Goal: Information Seeking & Learning: Learn about a topic

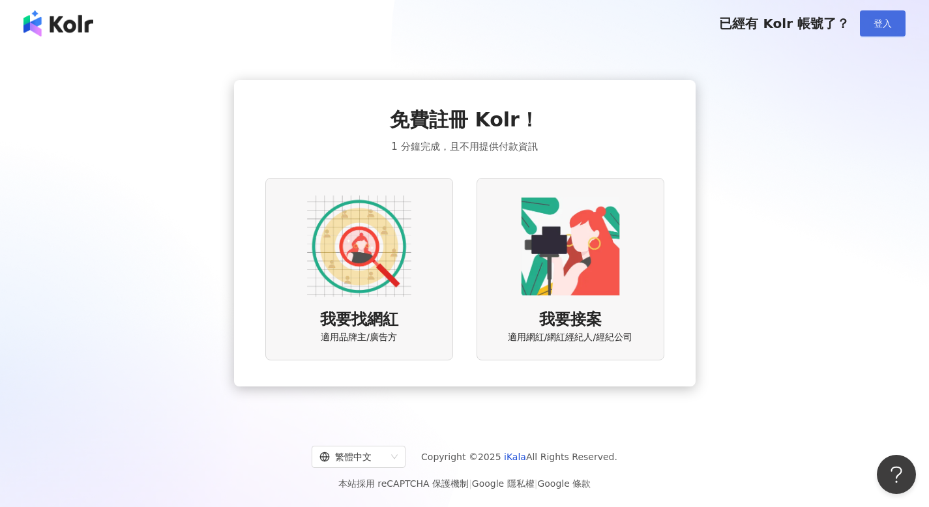
click at [892, 33] on button "登入" at bounding box center [883, 23] width 46 height 26
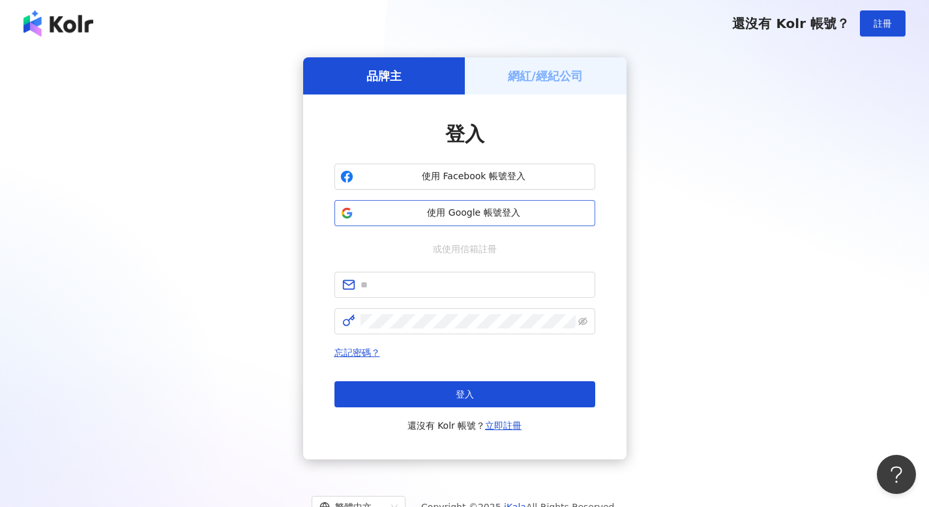
click at [445, 215] on span "使用 Google 帳號登入" at bounding box center [473, 213] width 231 height 13
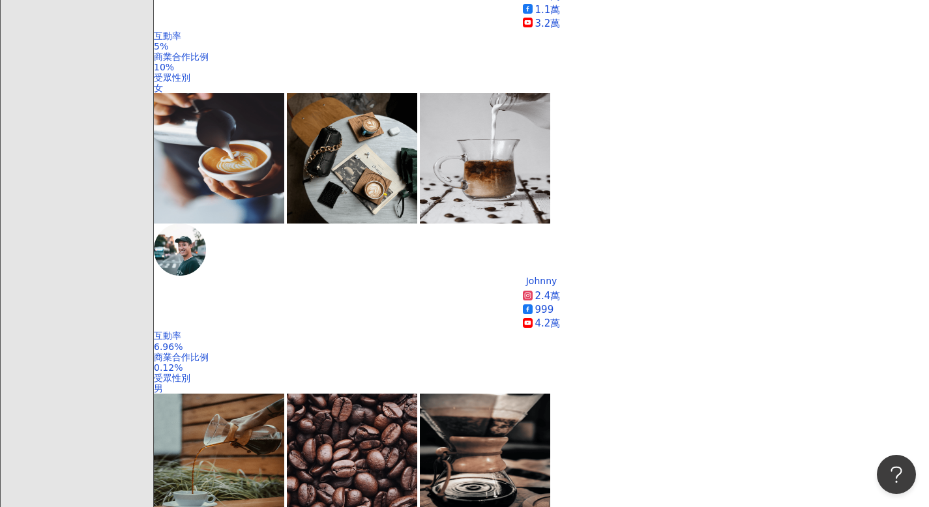
scroll to position [621, 0]
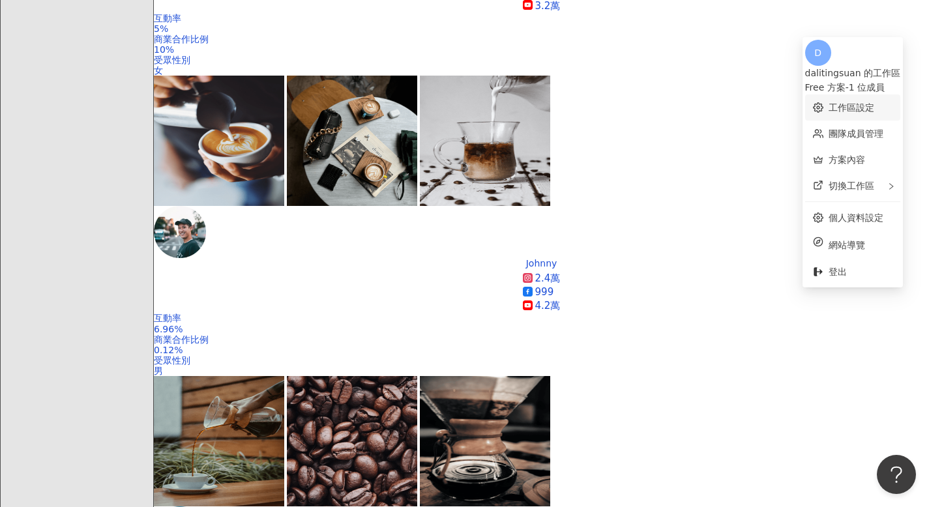
click at [852, 104] on link "工作區設定" at bounding box center [851, 107] width 46 height 10
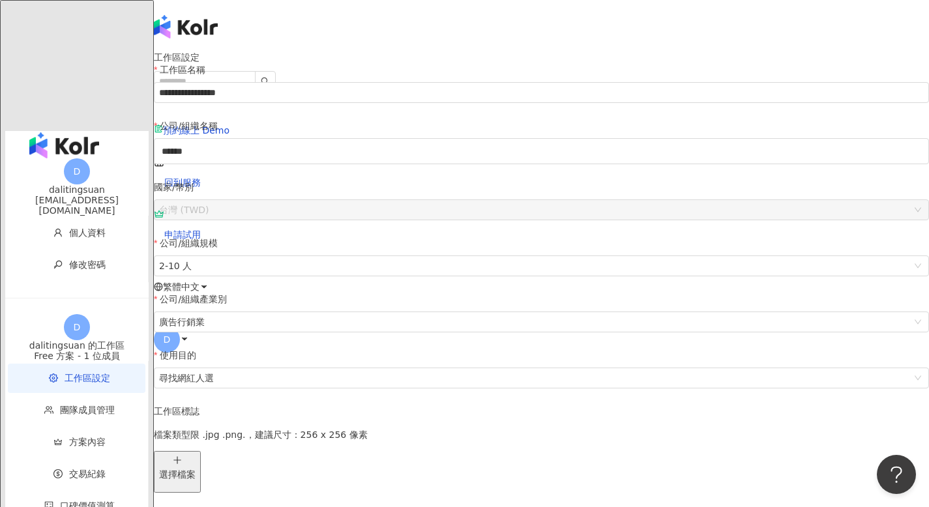
click at [111, 195] on div "dali.tingsuan@gmail.com" at bounding box center [76, 205] width 143 height 21
click at [180, 327] on span "D" at bounding box center [167, 340] width 26 height 26
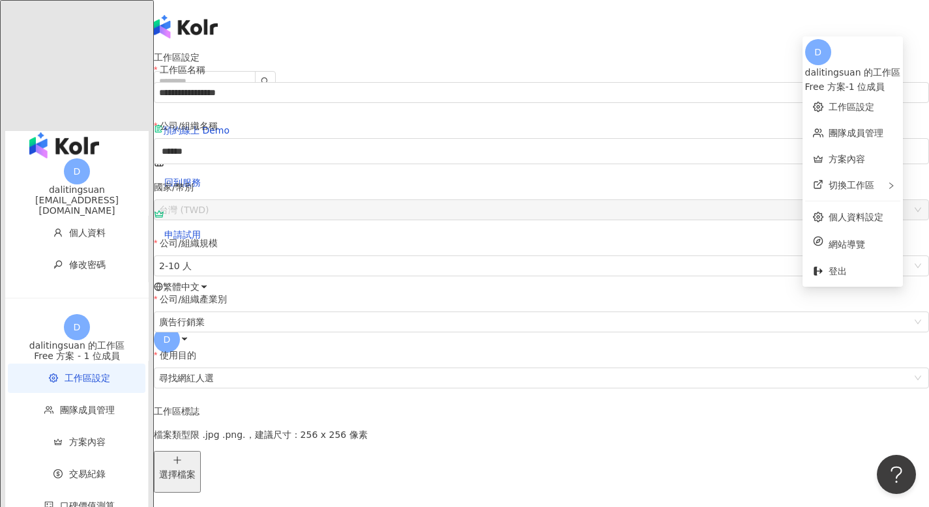
click at [846, 65] on div "dalitingsuan 的工作區" at bounding box center [852, 72] width 95 height 14
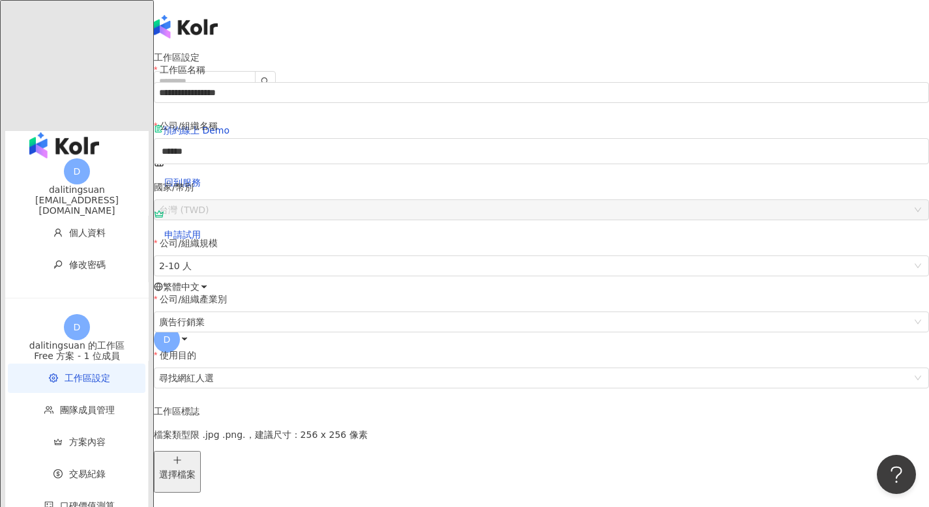
click at [61, 132] on img "button" at bounding box center [64, 145] width 70 height 26
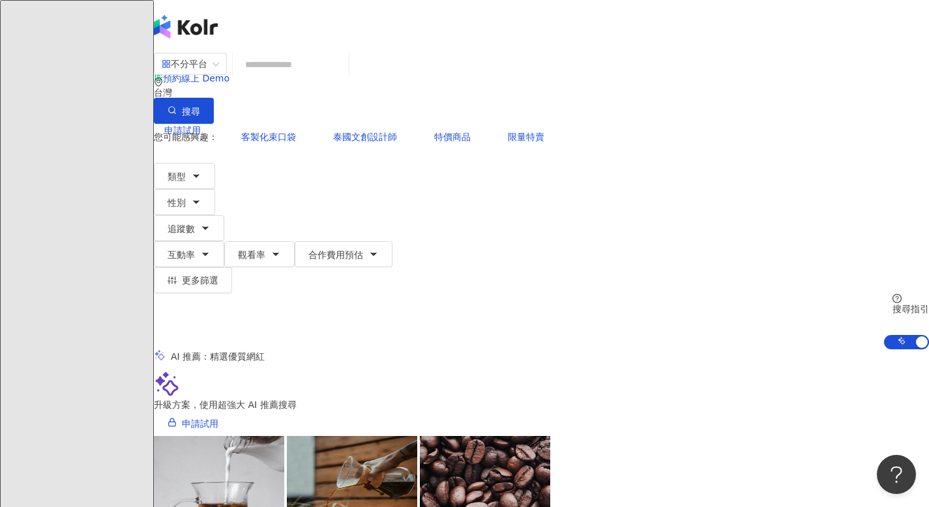
click at [343, 77] on input "search" at bounding box center [291, 64] width 106 height 25
type input "*"
click at [207, 74] on div "不分平台" at bounding box center [185, 63] width 46 height 21
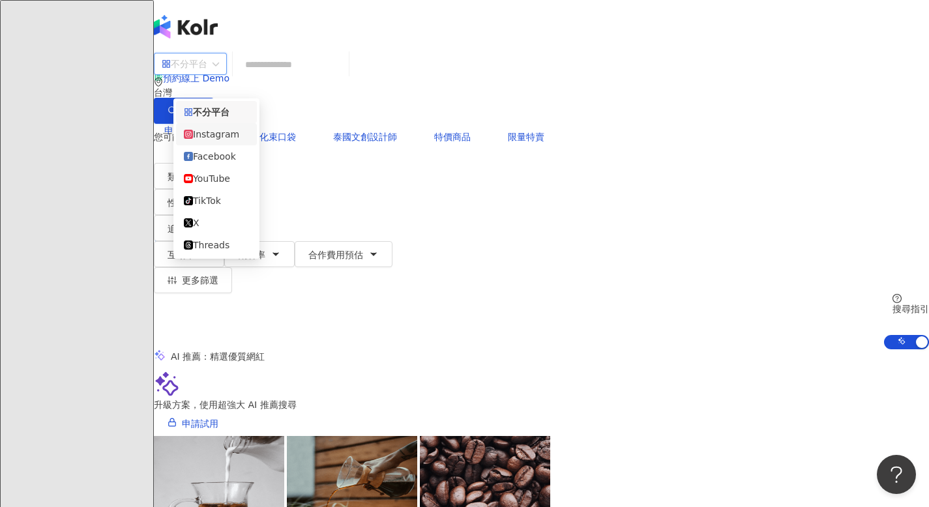
click at [211, 132] on div "Instagram" at bounding box center [216, 134] width 65 height 14
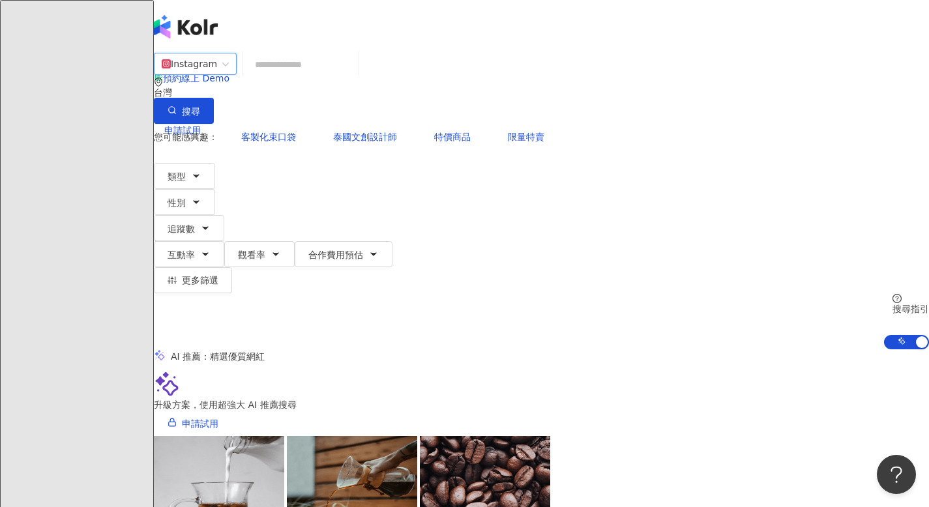
click at [322, 77] on input "search" at bounding box center [301, 64] width 106 height 25
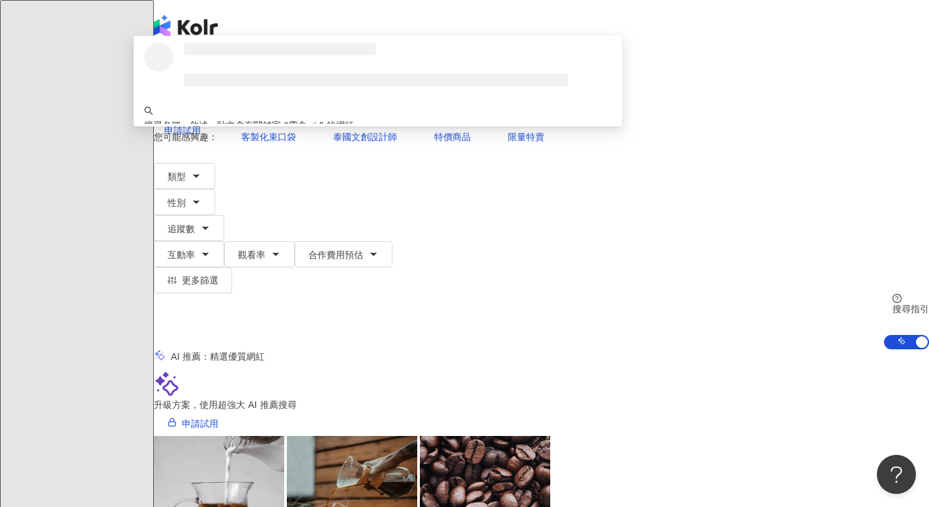
click at [315, 77] on input "****" at bounding box center [301, 64] width 106 height 25
type input "**"
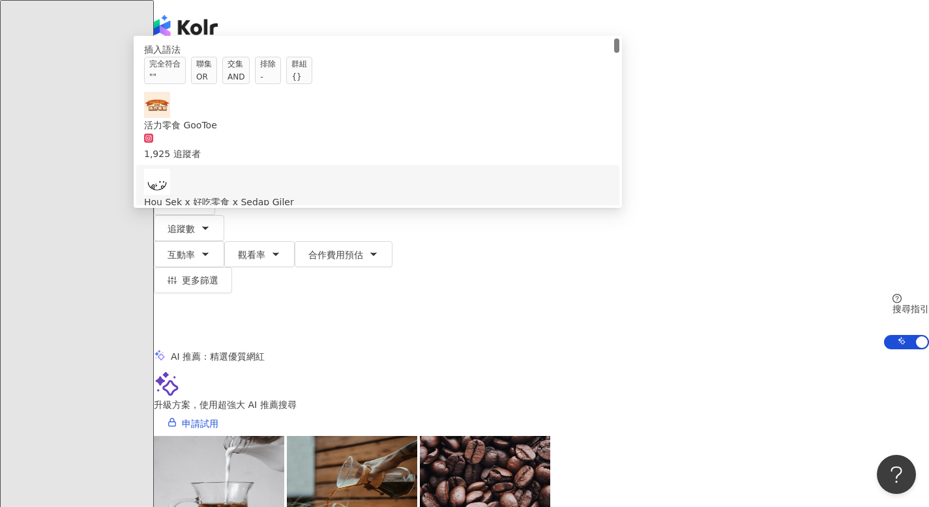
click at [441, 209] on div "Hou Sek x 好吃零食 x Sedap Giler" at bounding box center [377, 202] width 467 height 14
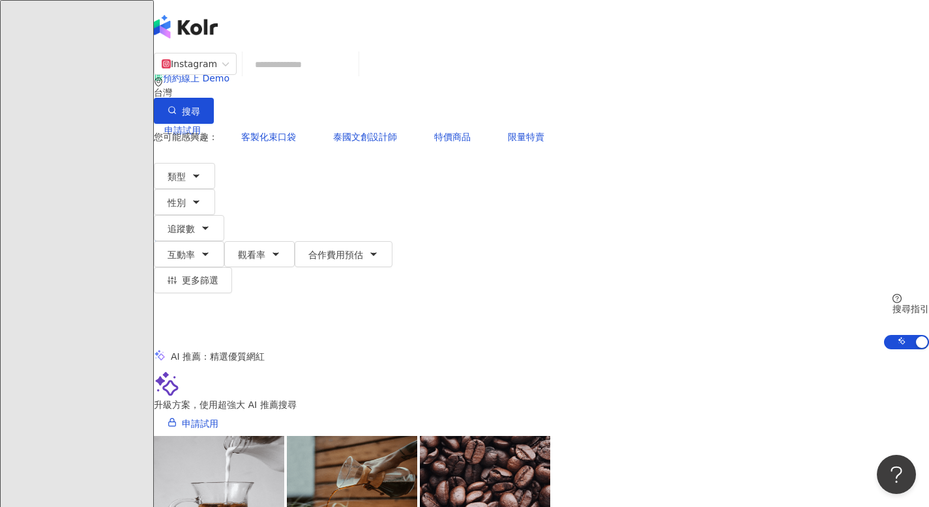
click at [332, 77] on input "search" at bounding box center [301, 64] width 106 height 25
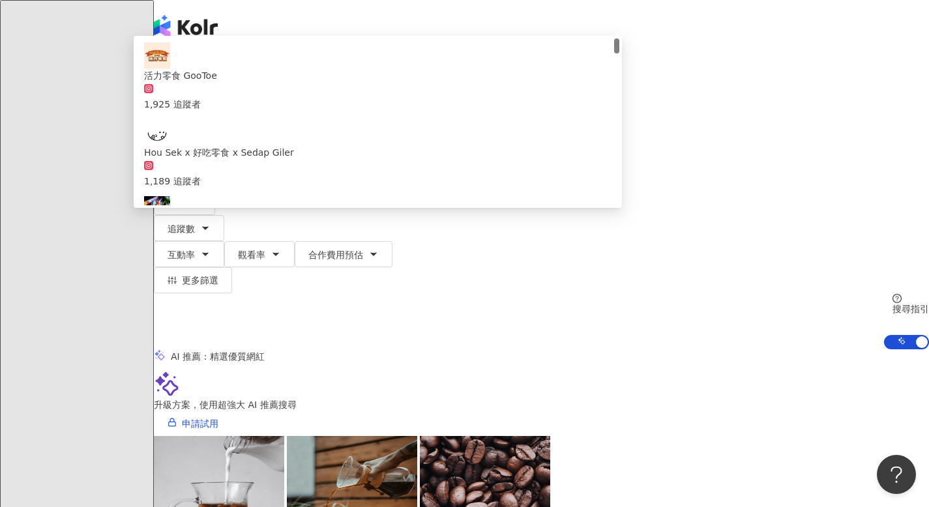
type input "*"
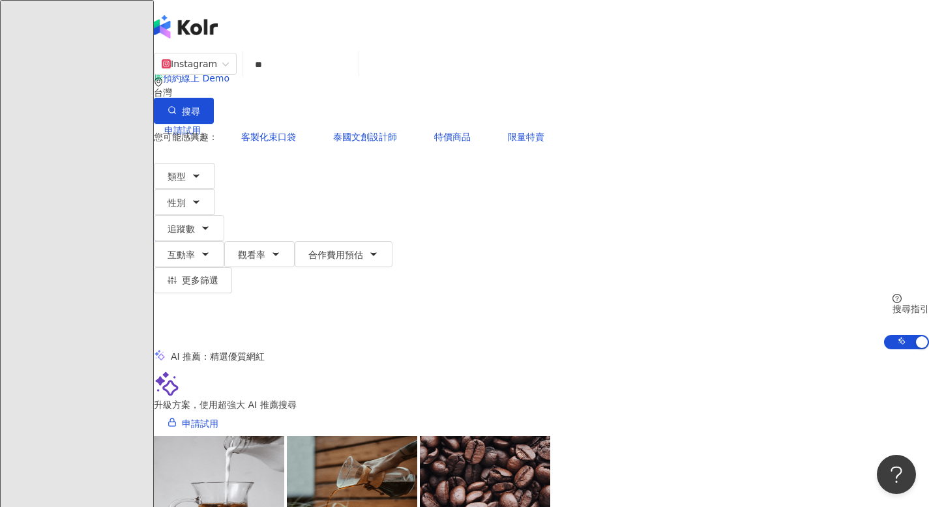
type input "**"
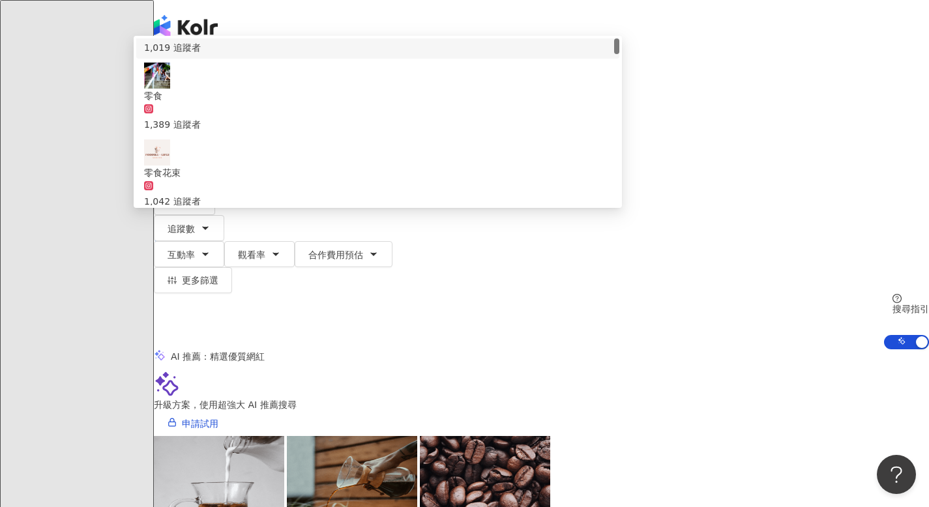
scroll to position [265, 0]
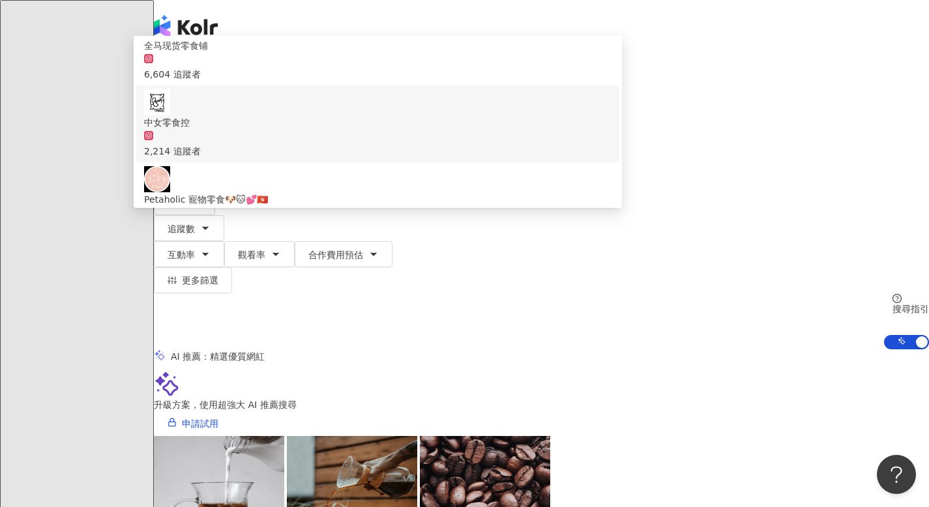
click at [407, 139] on div "2,214 追蹤者" at bounding box center [377, 144] width 467 height 29
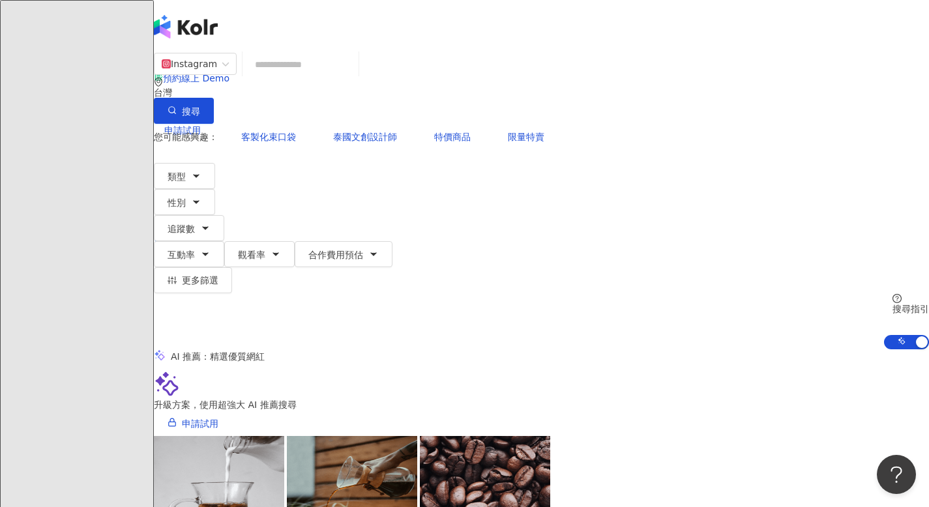
click at [353, 72] on input "search" at bounding box center [301, 64] width 106 height 25
click at [192, 163] on button "類型" at bounding box center [184, 176] width 61 height 26
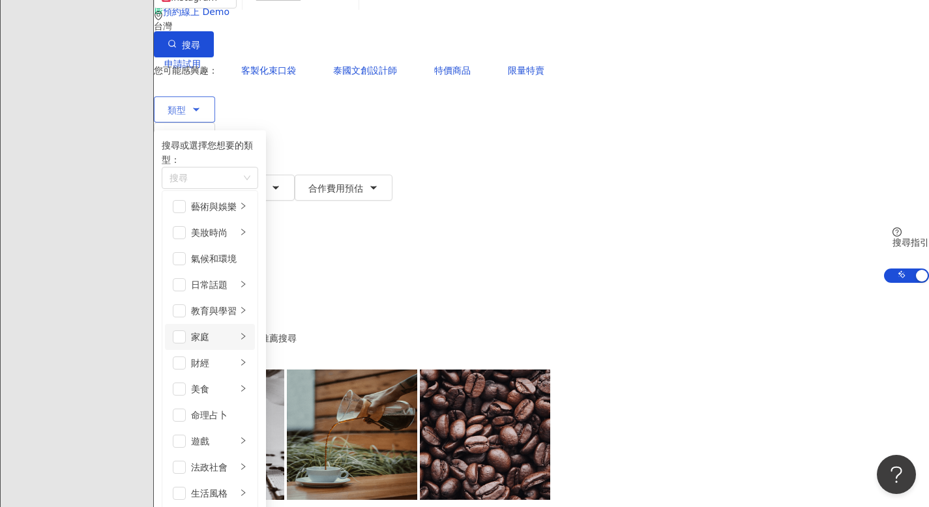
scroll to position [168, 0]
click at [237, 382] on div "美食" at bounding box center [214, 389] width 46 height 14
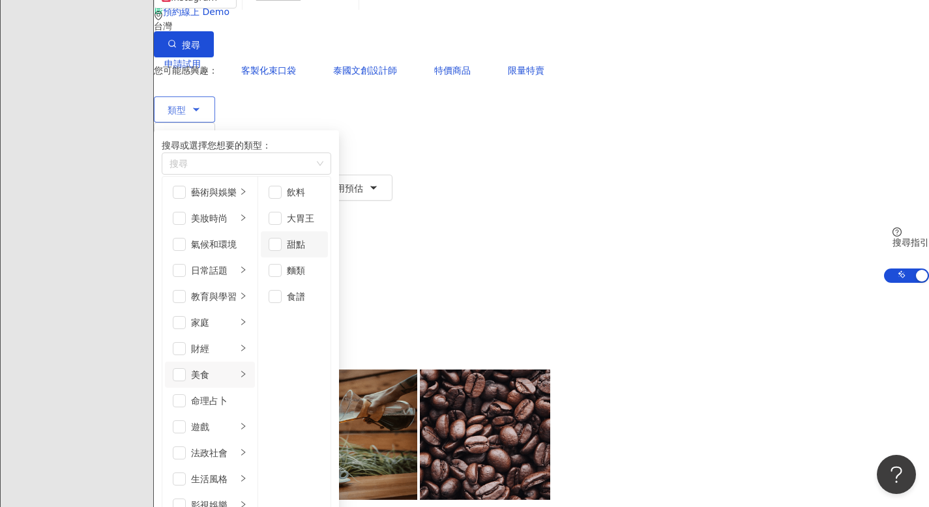
click at [328, 255] on li "甜點" at bounding box center [294, 244] width 67 height 26
click at [576, 283] on div "AI 推薦 ： 精選優質網紅" at bounding box center [541, 290] width 775 height 14
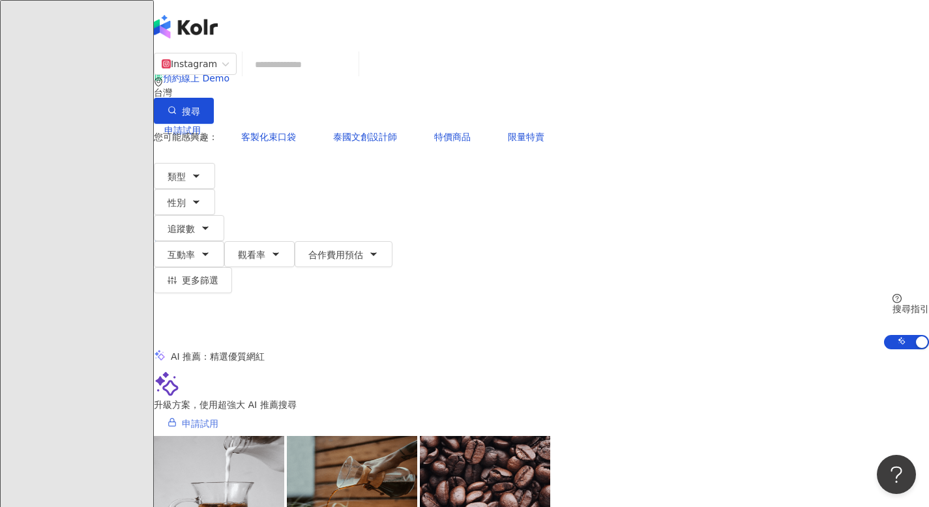
click at [218, 418] on span "申請試用" at bounding box center [200, 423] width 36 height 10
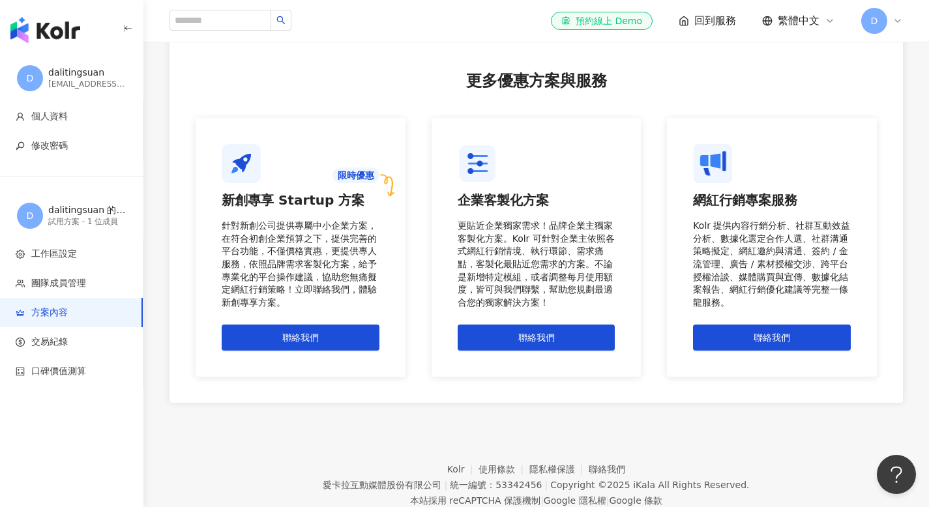
scroll to position [1116, 0]
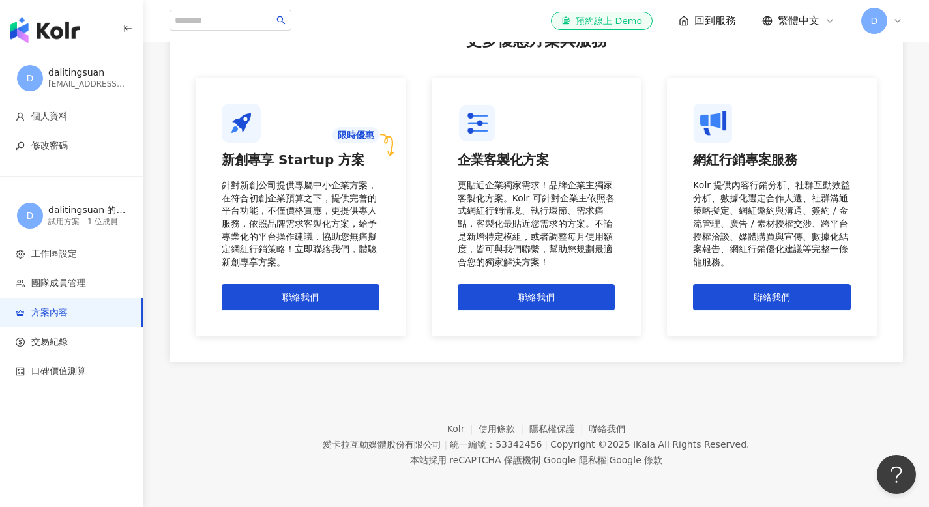
click at [82, 87] on div "dali.tingsuan@gmail.com" at bounding box center [87, 84] width 78 height 11
click at [31, 89] on span "D" at bounding box center [30, 78] width 26 height 26
click at [46, 40] on img "button" at bounding box center [45, 30] width 70 height 26
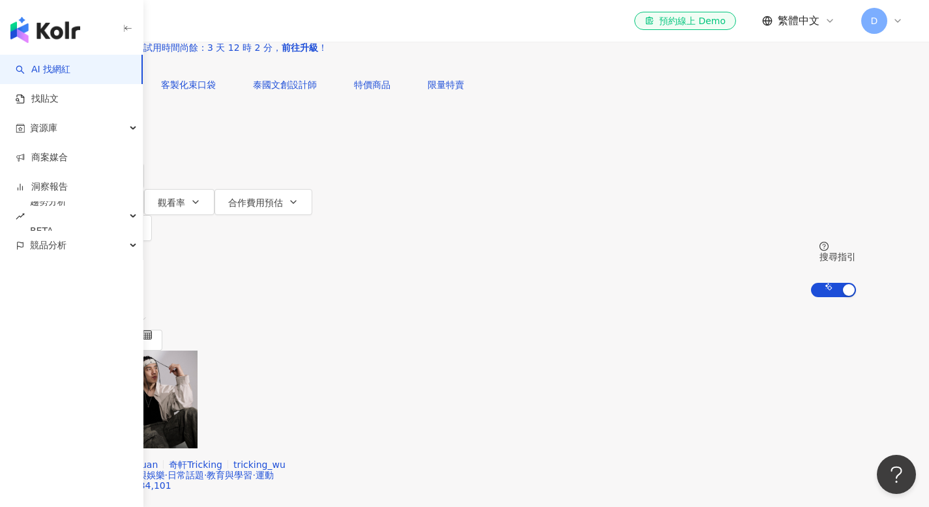
click at [121, 129] on icon "button" at bounding box center [116, 124] width 10 height 10
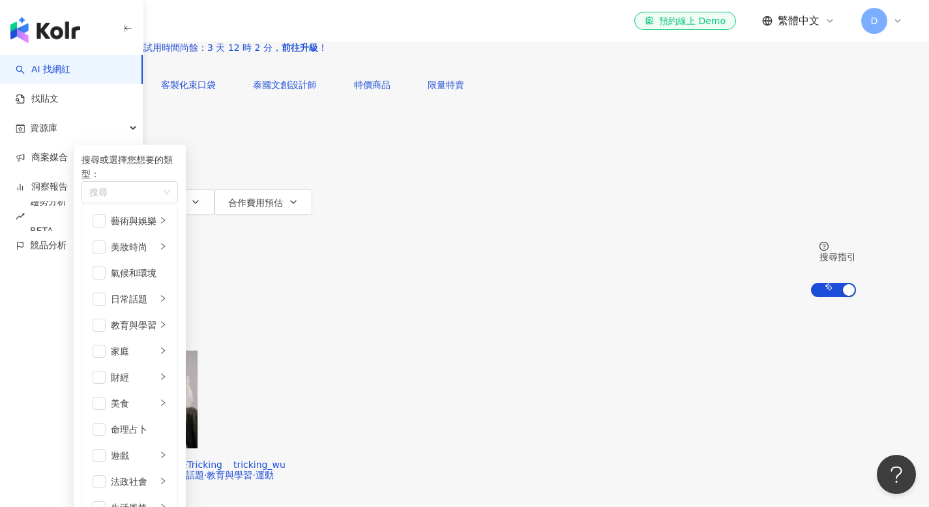
click at [119, 125] on icon "button" at bounding box center [115, 124] width 5 height 3
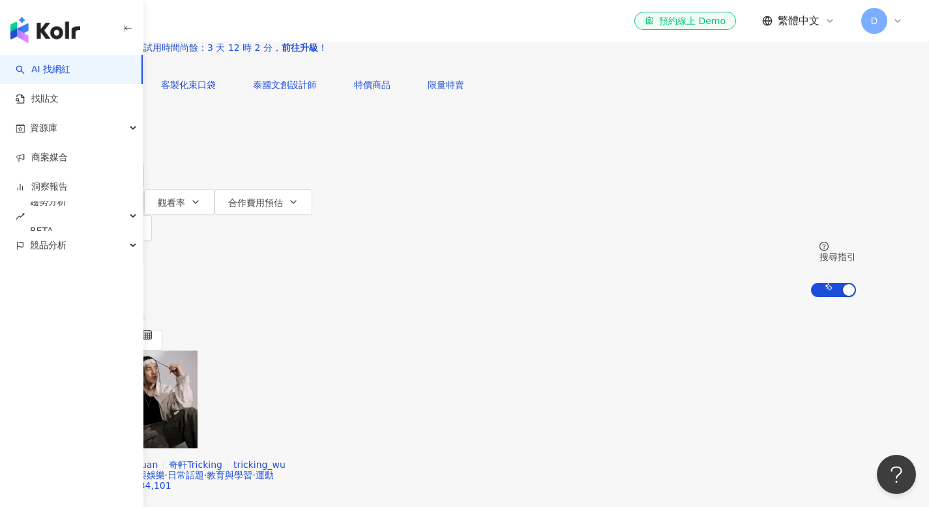
click at [121, 129] on icon "button" at bounding box center [116, 124] width 10 height 10
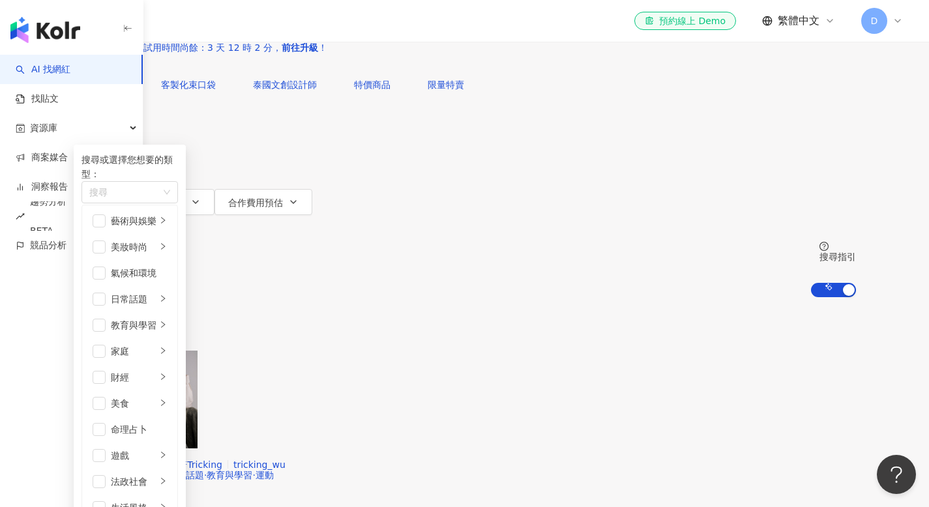
scroll to position [136, 0]
click at [175, 390] on li "美食" at bounding box center [130, 403] width 90 height 26
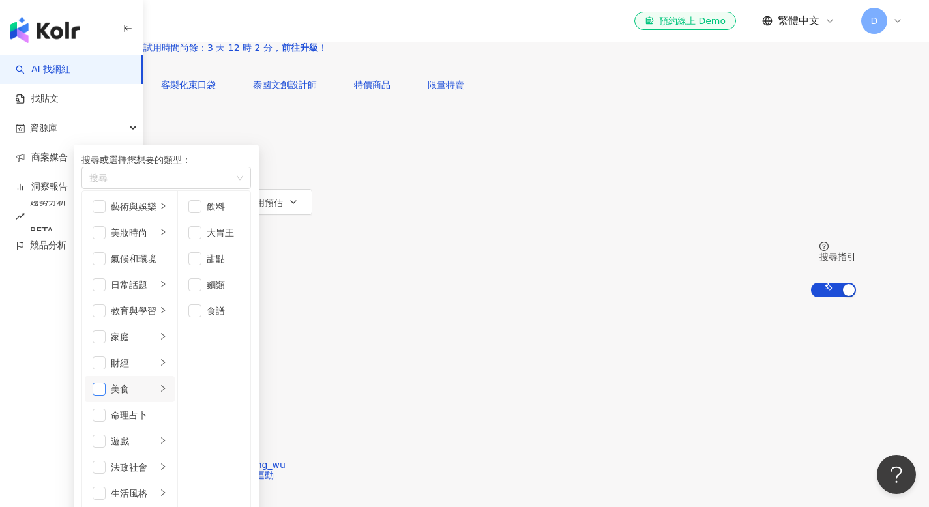
click at [106, 383] on span "button" at bounding box center [99, 389] width 13 height 13
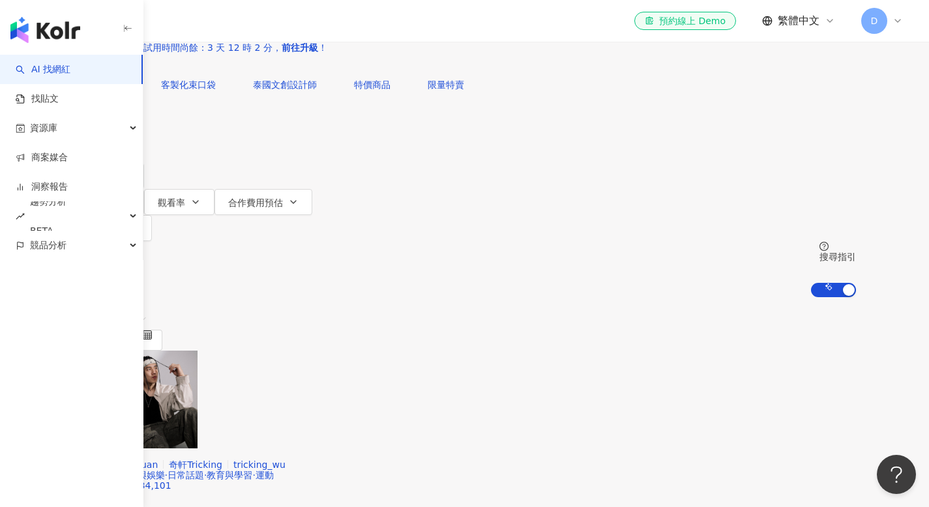
click at [96, 63] on icon "button" at bounding box center [91, 58] width 9 height 9
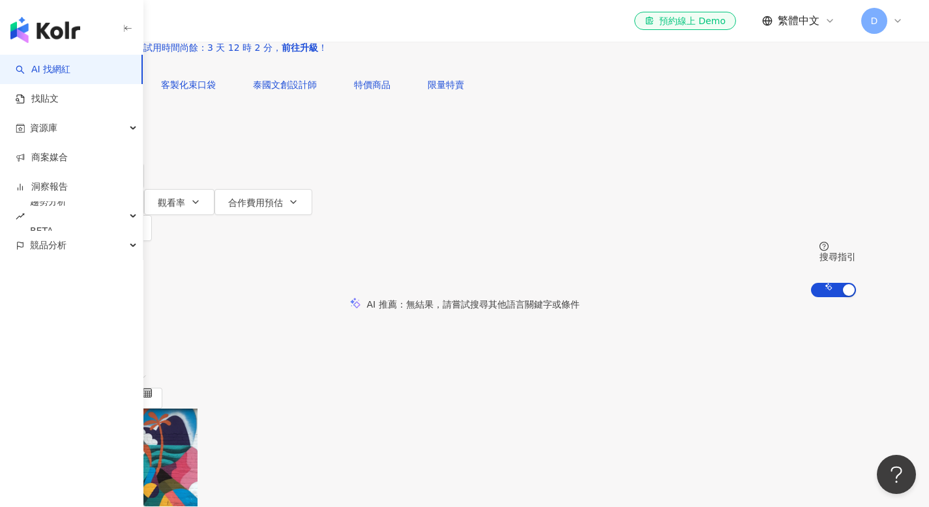
click at [139, 22] on span "不分平台" at bounding box center [109, 11] width 57 height 21
click at [226, 164] on div "Instagram" at bounding box center [216, 158] width 65 height 14
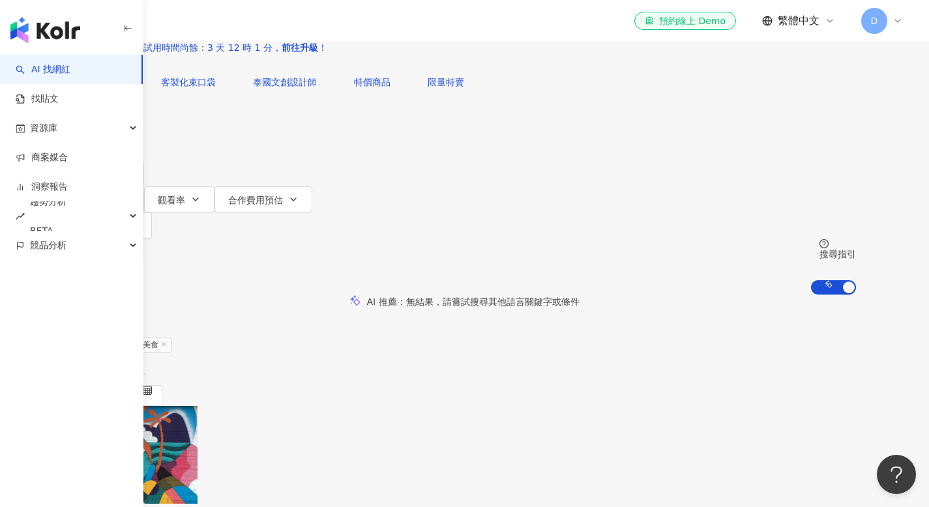
click at [123, 386] on icon at bounding box center [117, 390] width 9 height 9
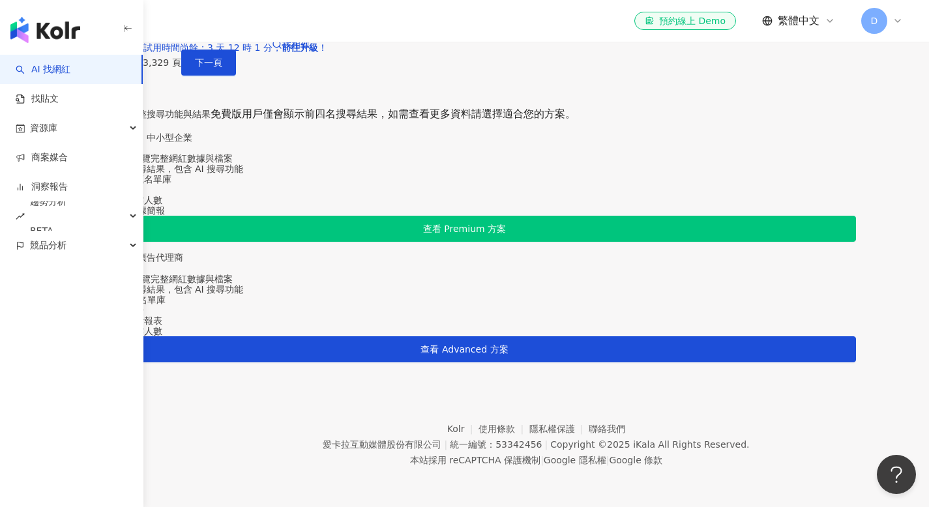
scroll to position [830, 0]
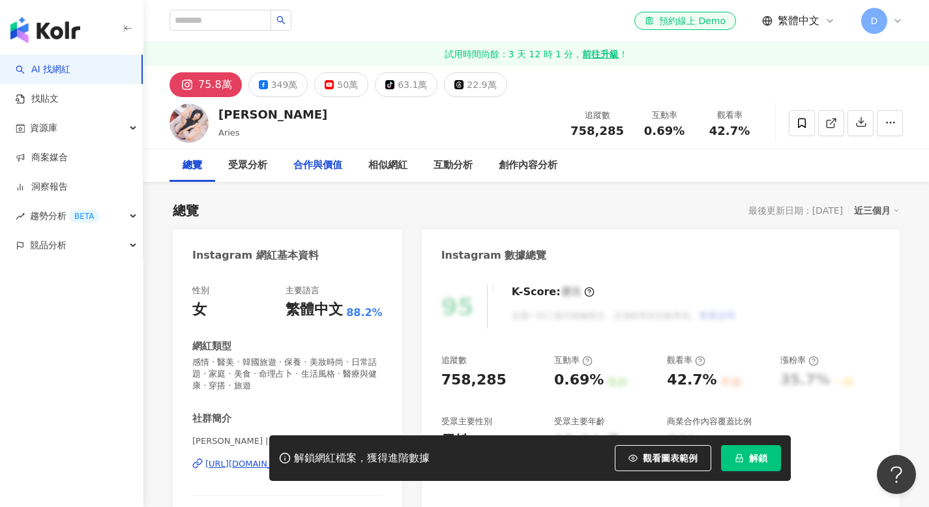
click at [340, 170] on div "合作與價值" at bounding box center [317, 166] width 49 height 16
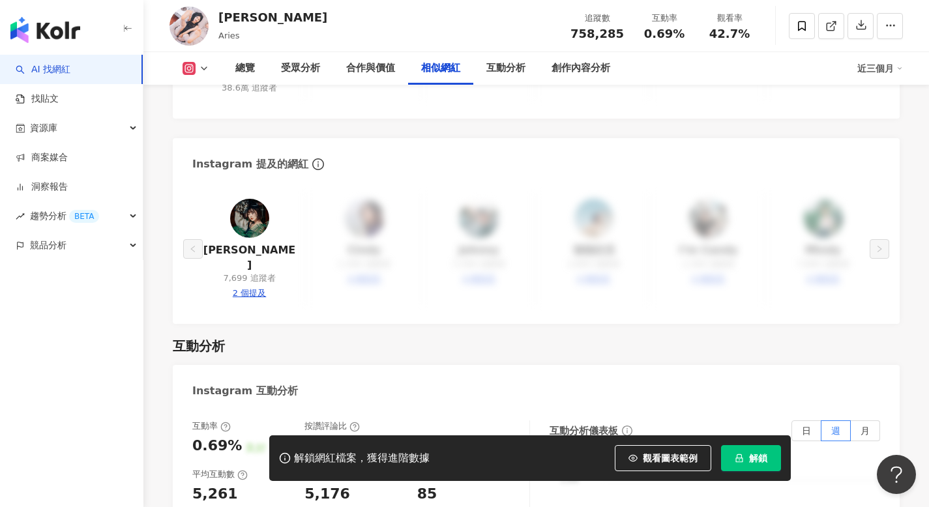
scroll to position [2585, 0]
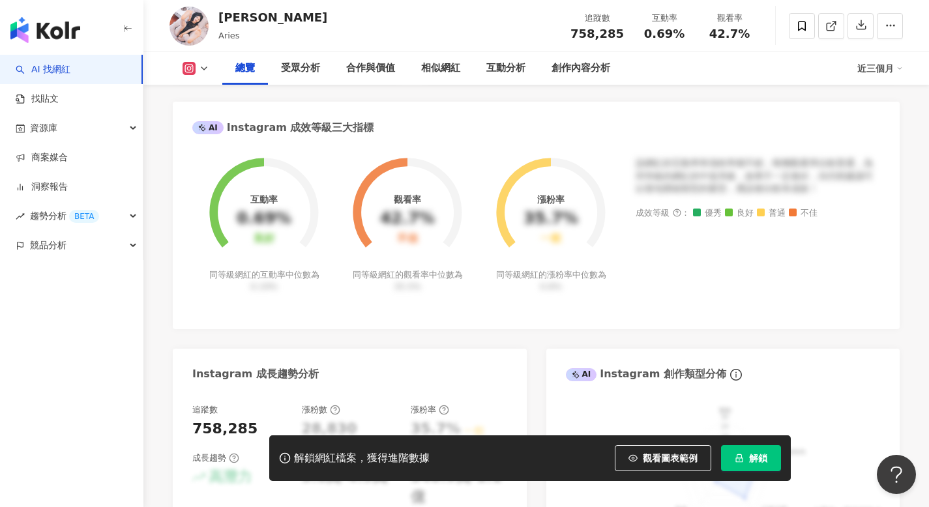
scroll to position [648, 0]
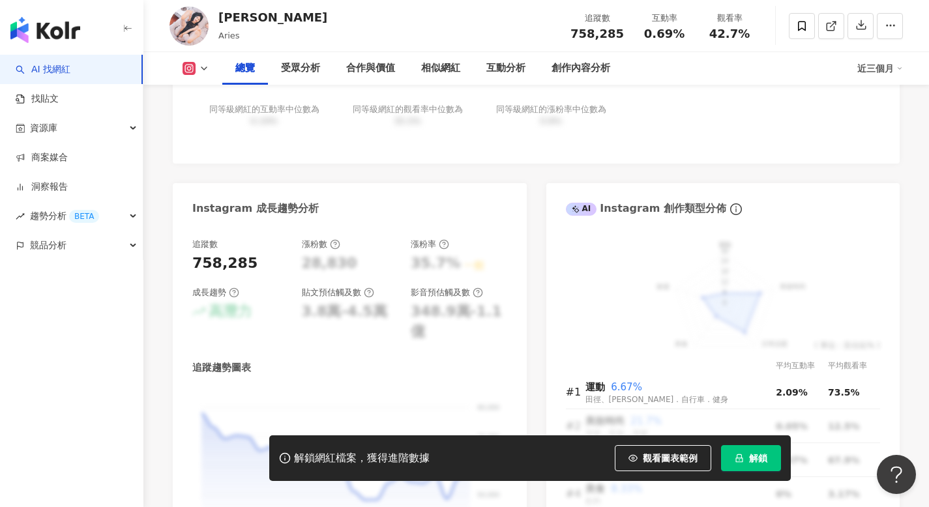
click at [781, 456] on div "解鎖網紅檔案，獲得進階數據 觀看圖表範例 解鎖" at bounding box center [529, 458] width 521 height 46
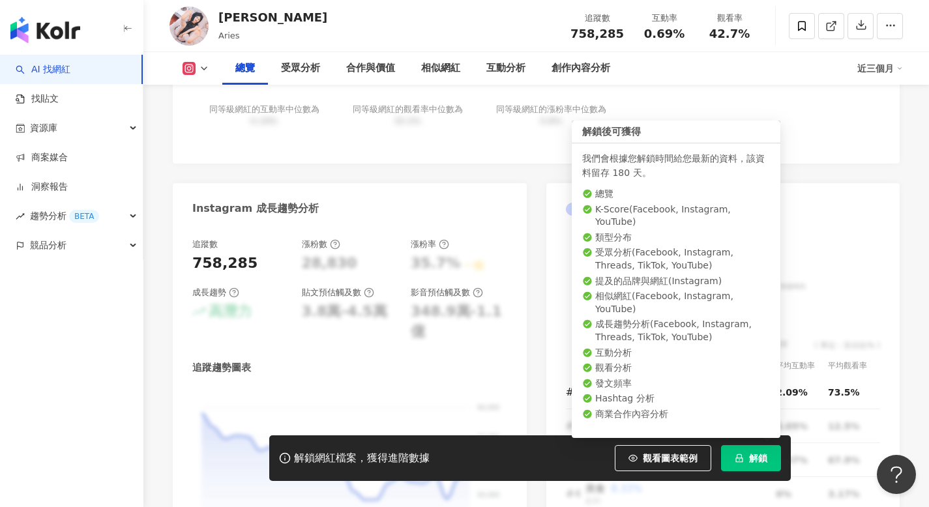
click at [771, 452] on button "解鎖" at bounding box center [751, 458] width 60 height 26
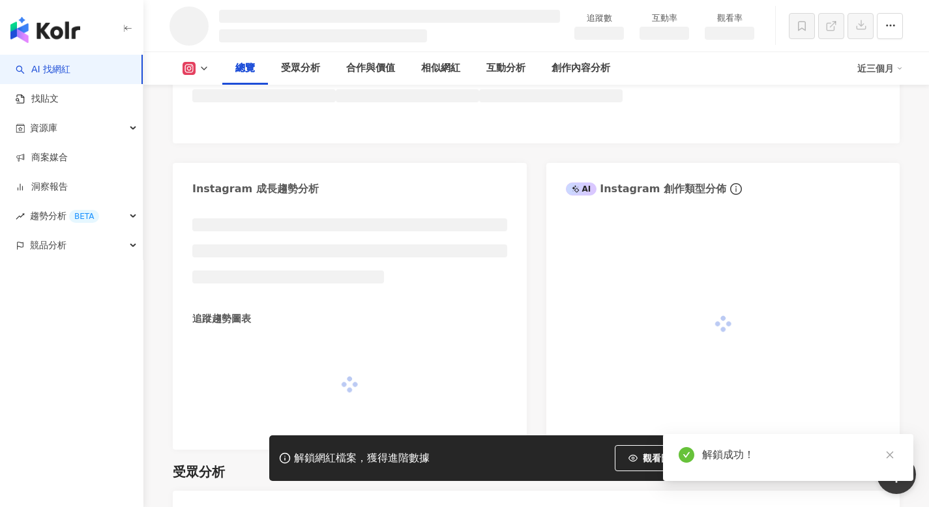
scroll to position [631, 0]
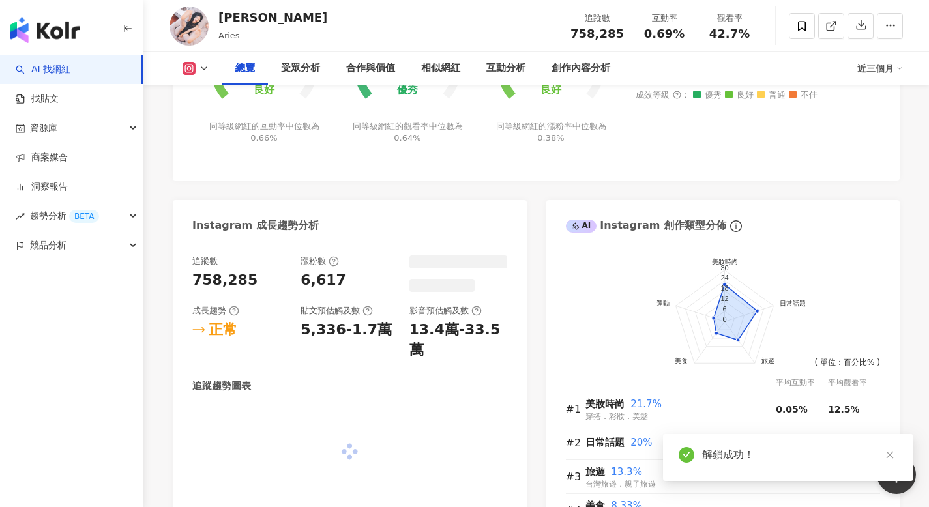
scroll to position [636, 0]
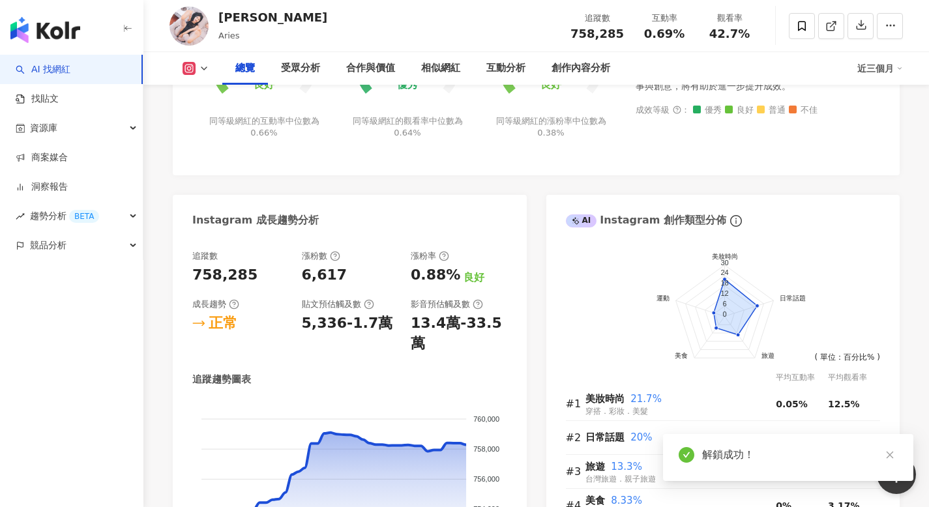
click at [886, 458] on icon "close" at bounding box center [889, 455] width 7 height 7
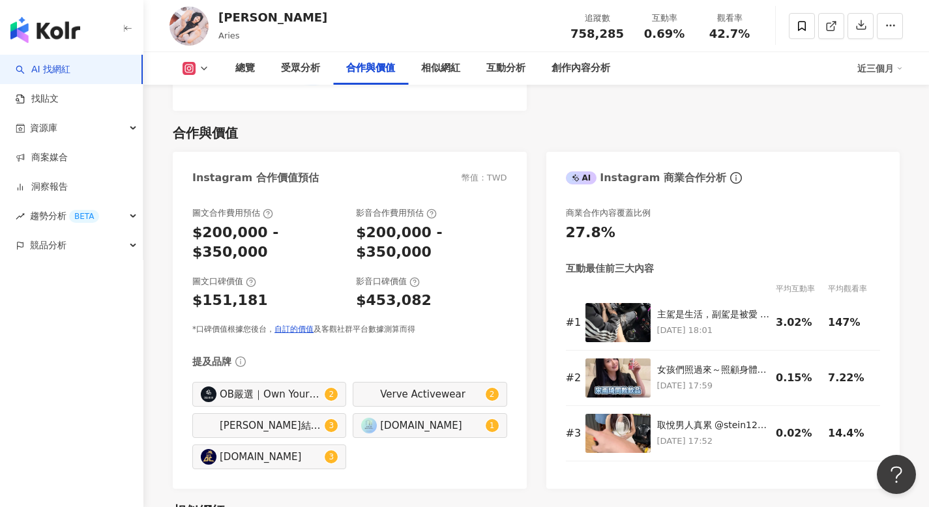
scroll to position [1769, 0]
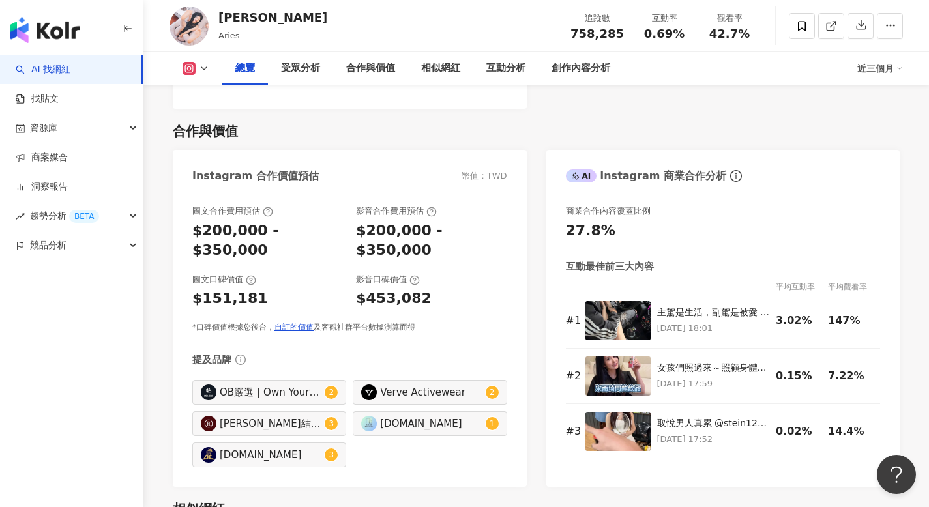
scroll to position [636, 0]
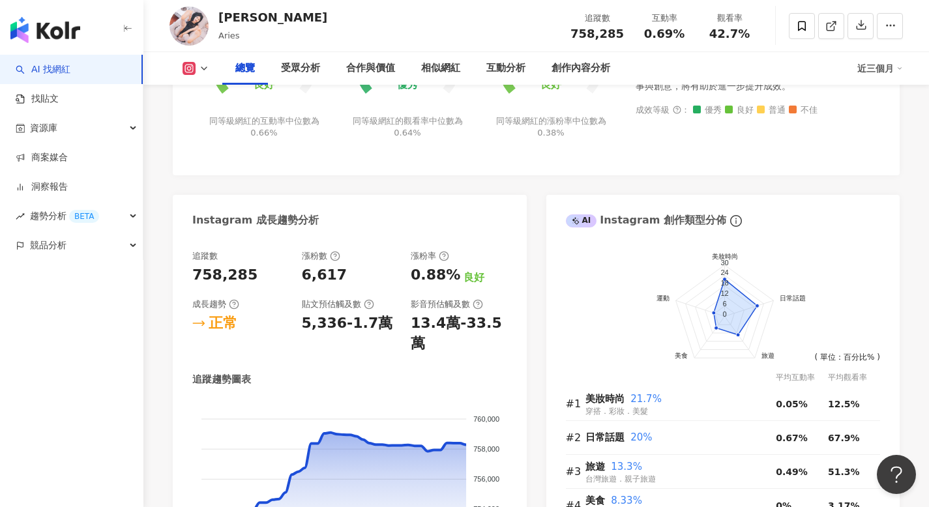
click at [70, 74] on link "AI 找網紅" at bounding box center [43, 69] width 55 height 13
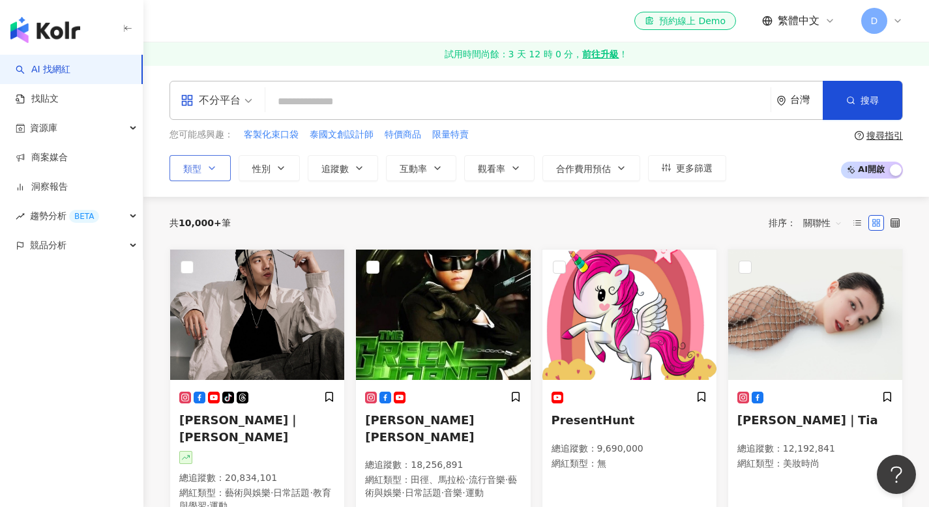
click at [218, 179] on button "類型" at bounding box center [199, 168] width 61 height 26
click at [690, 139] on div "您可能感興趣： 客製化束口袋 泰國文創設計師 特價商品 限量特賣" at bounding box center [447, 135] width 557 height 14
